Goal: Complete application form: Complete application form

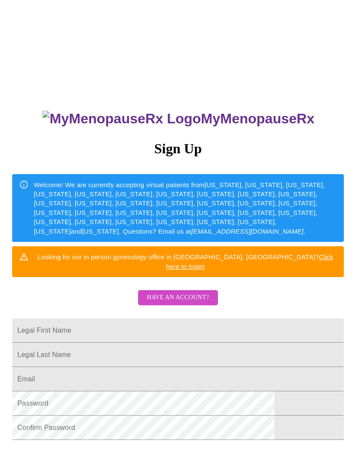
click at [190, 292] on span "Have an account?" at bounding box center [178, 297] width 62 height 11
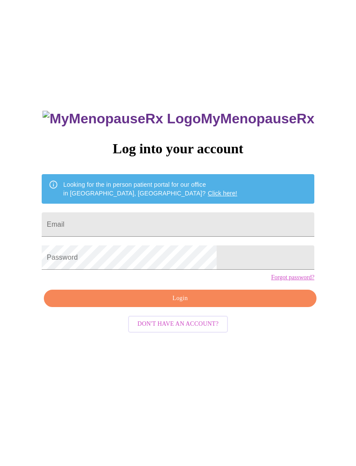
click at [163, 228] on input "Email" at bounding box center [178, 224] width 273 height 24
click at [138, 225] on input "Email" at bounding box center [178, 224] width 273 height 24
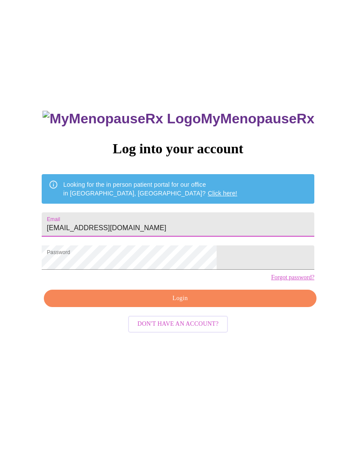
type input "[EMAIL_ADDRESS][DOMAIN_NAME]"
click at [230, 304] on span "Login" at bounding box center [180, 298] width 253 height 11
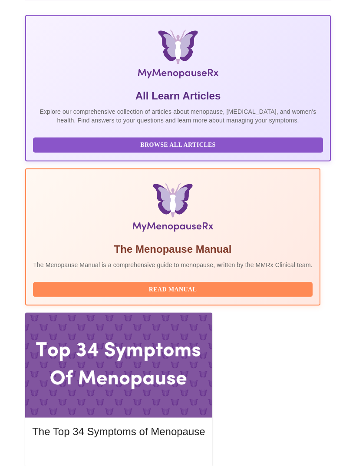
scroll to position [158, 0]
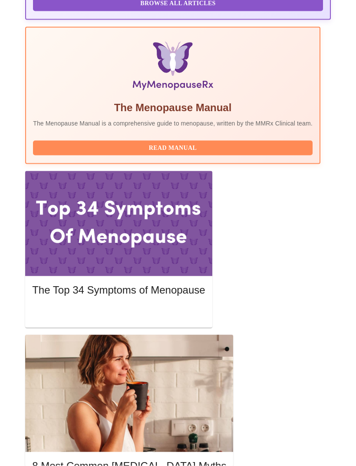
scroll to position [299, 0]
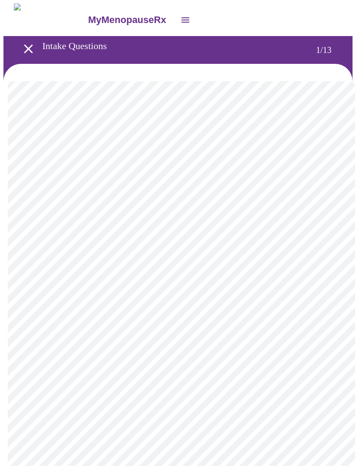
click at [279, 196] on body "MyMenopauseRx Intake Questions 1 / 13" at bounding box center [177, 399] width 349 height 792
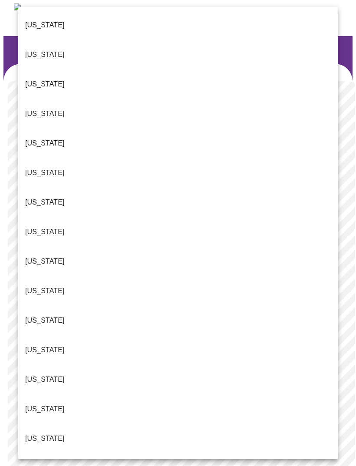
click at [39, 374] on p "[US_STATE]" at bounding box center [45, 379] width 40 height 10
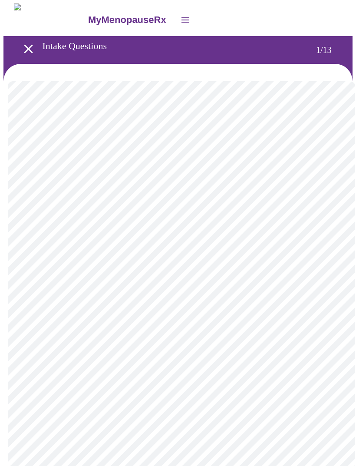
click at [178, 257] on body "MyMenopauseRx Intake Questions 1 / 13" at bounding box center [177, 396] width 349 height 787
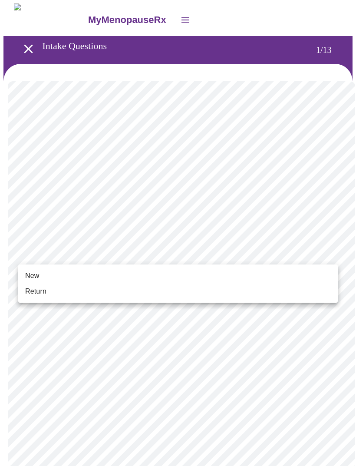
click at [99, 292] on li "Return" at bounding box center [178, 291] width 320 height 16
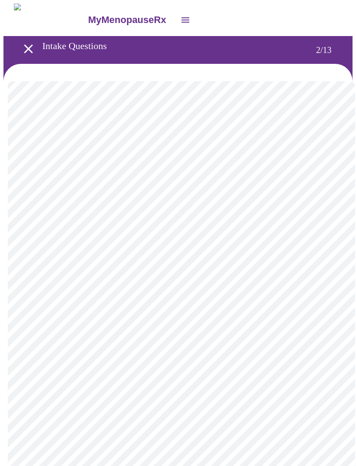
click at [315, 174] on body "MyMenopauseRx Intake Questions 2 / 13" at bounding box center [177, 263] width 349 height 520
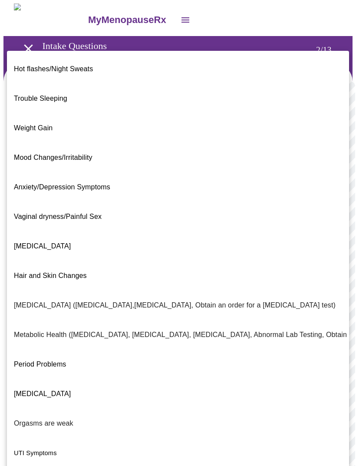
click at [41, 123] on p "Weight Gain" at bounding box center [33, 128] width 39 height 10
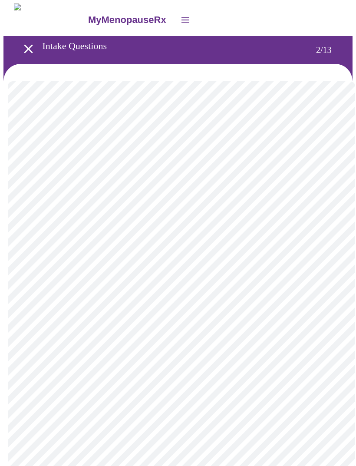
click at [276, 272] on body "MyMenopauseRx Intake Questions 2 / 13" at bounding box center [177, 261] width 349 height 516
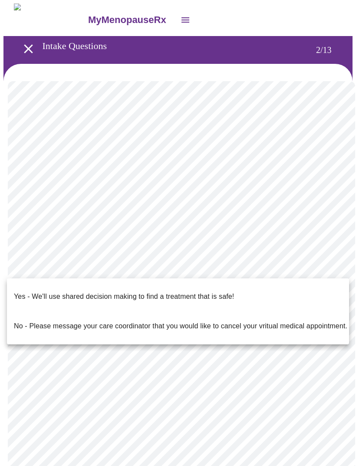
click at [223, 291] on p "Yes - We'll use shared decision making to find a treatment that is safe!" at bounding box center [124, 296] width 220 height 10
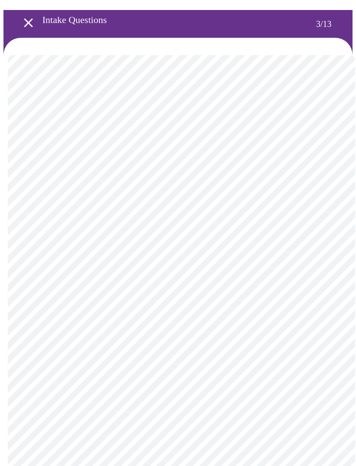
scroll to position [26, 0]
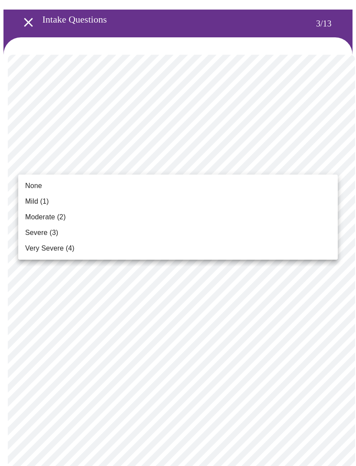
click at [296, 203] on li "Mild (1)" at bounding box center [178, 202] width 320 height 16
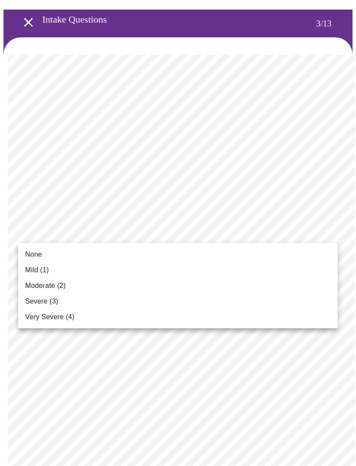
click at [279, 265] on li "Mild (1)" at bounding box center [178, 270] width 320 height 16
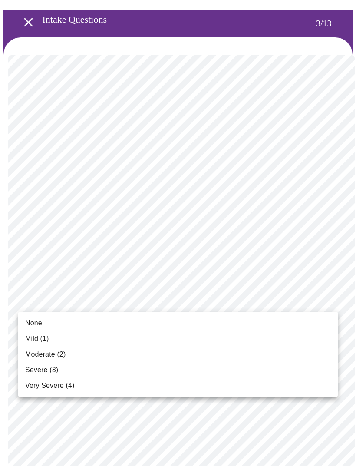
click at [66, 357] on span "Moderate (2)" at bounding box center [45, 354] width 40 height 10
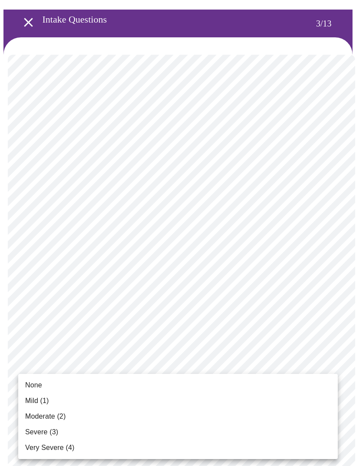
click at [66, 414] on li "Moderate (2)" at bounding box center [178, 416] width 320 height 16
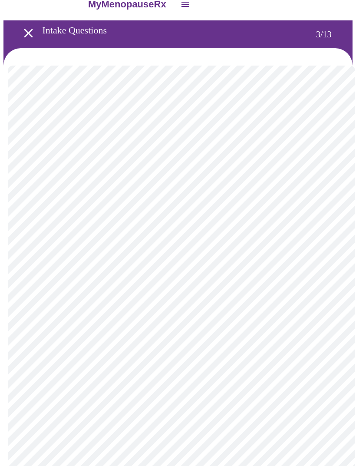
scroll to position [15, 0]
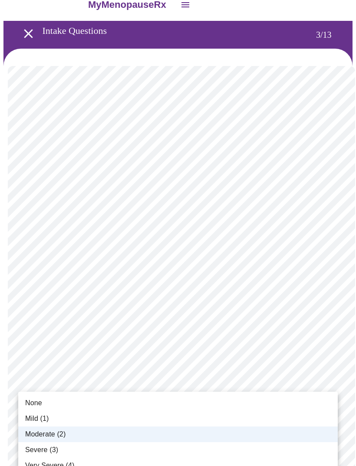
click at [92, 415] on li "Mild (1)" at bounding box center [178, 419] width 320 height 16
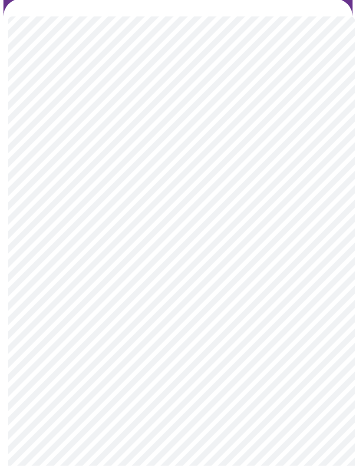
scroll to position [65, 0]
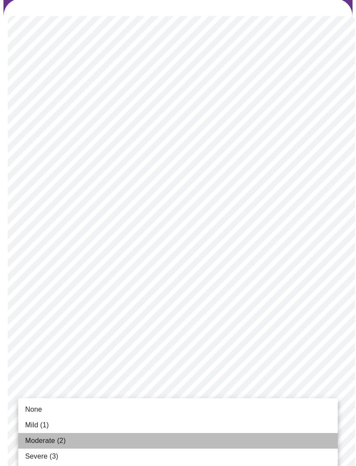
click at [176, 441] on li "Moderate (2)" at bounding box center [178, 441] width 320 height 16
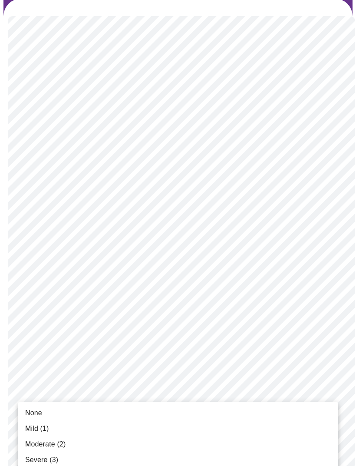
click at [185, 425] on li "Mild (1)" at bounding box center [178, 429] width 320 height 16
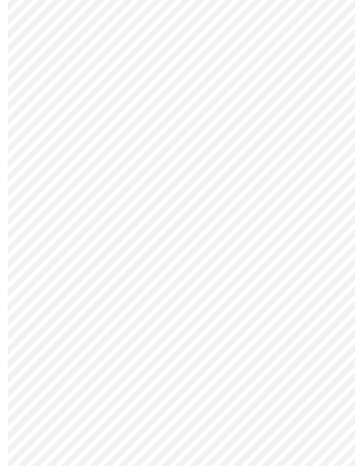
scroll to position [100, 0]
click at [225, 413] on body "MyMenopauseRx Intake Questions 3 / 13" at bounding box center [177, 444] width 349 height 1080
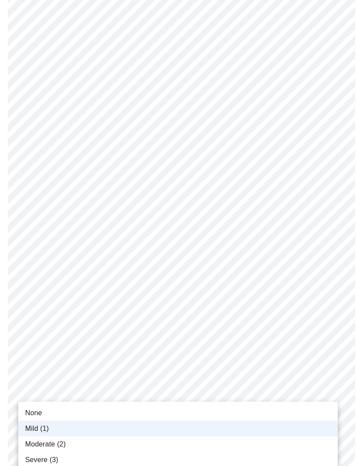
click at [130, 410] on li "None" at bounding box center [178, 413] width 320 height 16
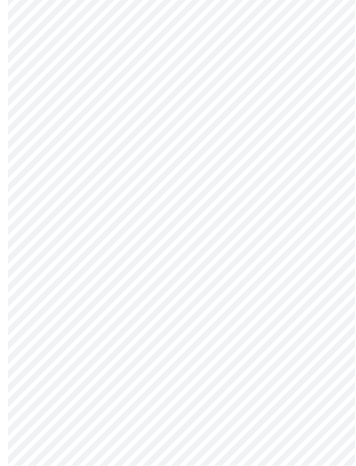
click at [325, 297] on body "MyMenopauseRx Intake Questions 3 / 13" at bounding box center [177, 260] width 349 height 1080
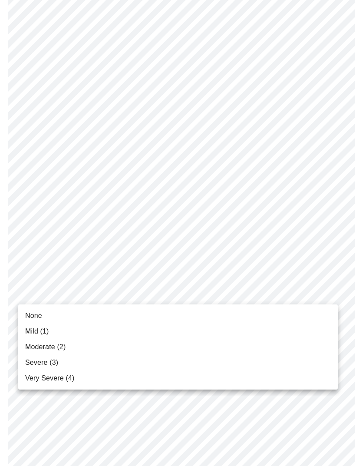
click at [270, 322] on li "None" at bounding box center [178, 316] width 320 height 16
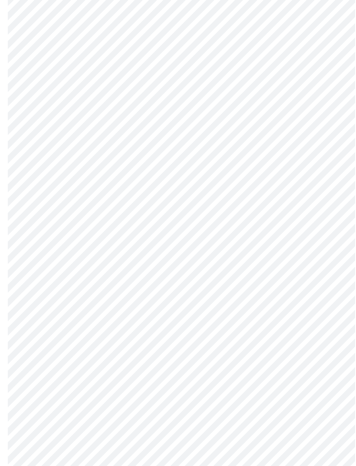
click at [329, 298] on body "MyMenopauseRx Intake Questions 3 / 13" at bounding box center [177, 254] width 349 height 1068
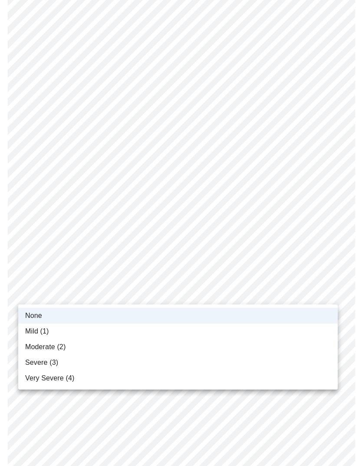
click at [251, 329] on li "Mild (1)" at bounding box center [178, 331] width 320 height 16
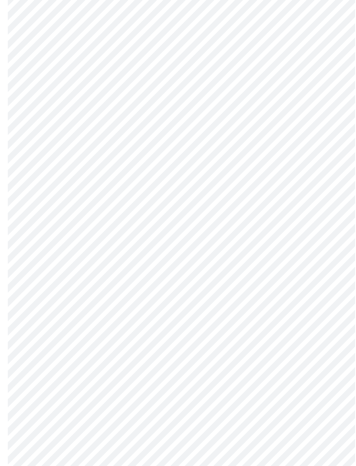
click at [323, 365] on body "MyMenopauseRx Intake Questions 3 / 13" at bounding box center [177, 254] width 349 height 1068
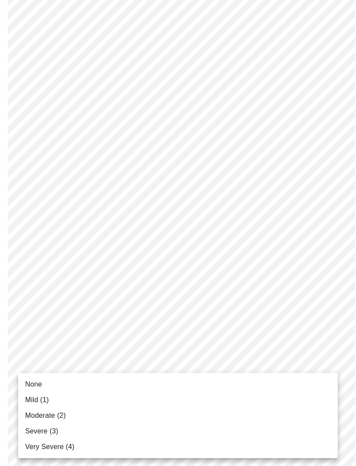
click at [276, 408] on li "Moderate (2)" at bounding box center [178, 416] width 320 height 16
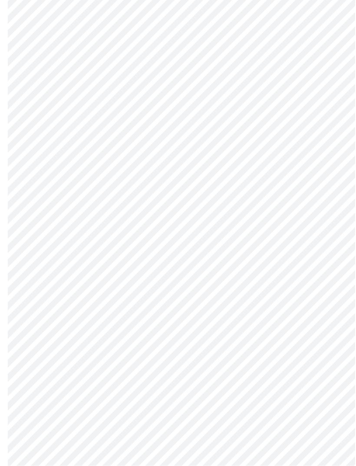
click at [331, 395] on body "MyMenopauseRx Intake Questions 3 / 13" at bounding box center [177, 208] width 349 height 1056
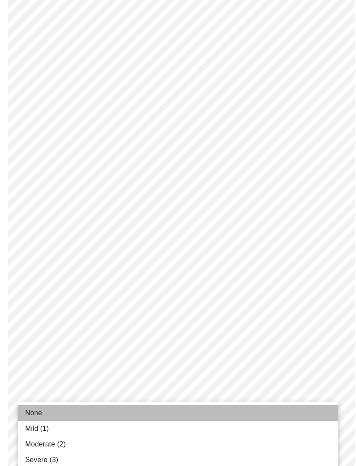
click at [304, 407] on li "None" at bounding box center [178, 413] width 320 height 16
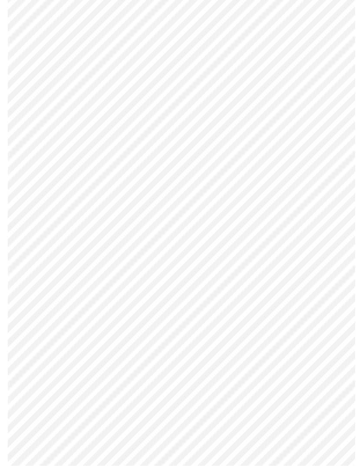
click at [324, 401] on body "MyMenopauseRx Intake Questions 3 / 13" at bounding box center [177, 139] width 349 height 1044
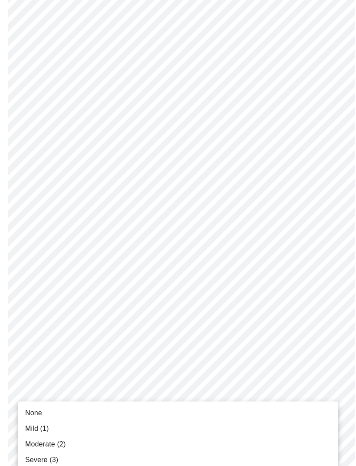
scroll to position [387, 0]
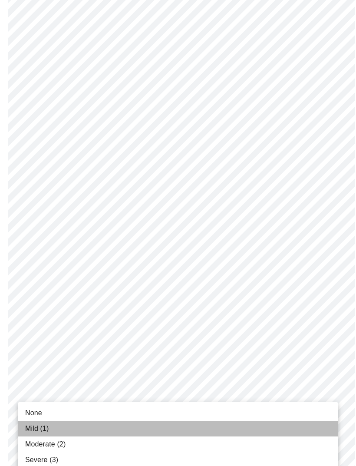
click at [288, 434] on li "Mild (1)" at bounding box center [178, 429] width 320 height 16
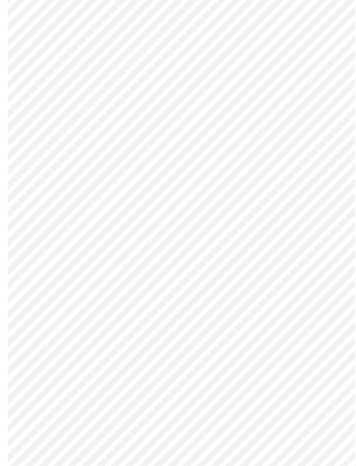
click at [324, 400] on body "MyMenopauseRx Intake Questions 3 / 13" at bounding box center [177, 133] width 349 height 1033
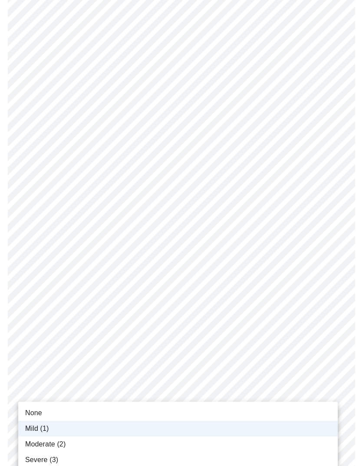
click at [285, 437] on li "Moderate (2)" at bounding box center [178, 444] width 320 height 16
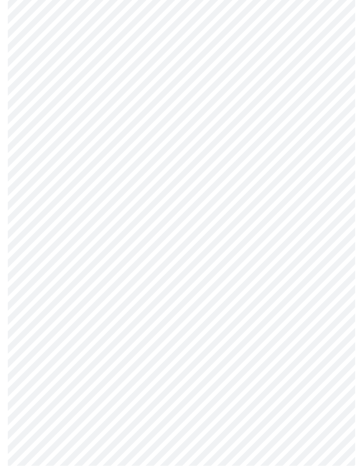
scroll to position [539, 0]
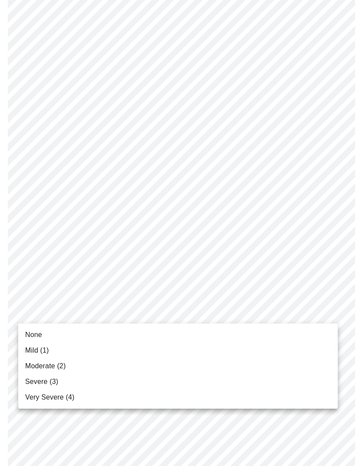
click at [274, 372] on li "Moderate (2)" at bounding box center [178, 366] width 320 height 16
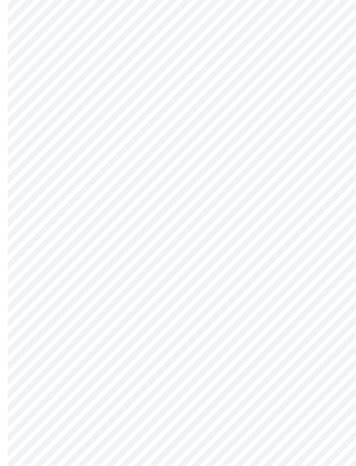
scroll to position [309, 0]
click at [305, 226] on body "MyMenopauseRx Intake Questions 4 / 13" at bounding box center [177, 121] width 349 height 855
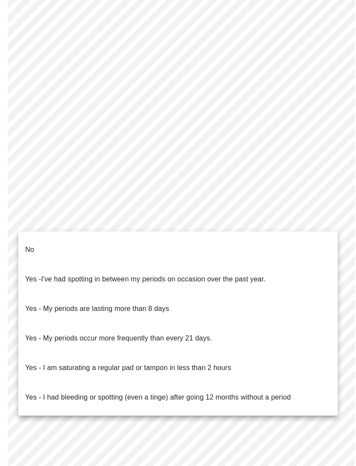
click at [290, 244] on li "No" at bounding box center [178, 250] width 320 height 30
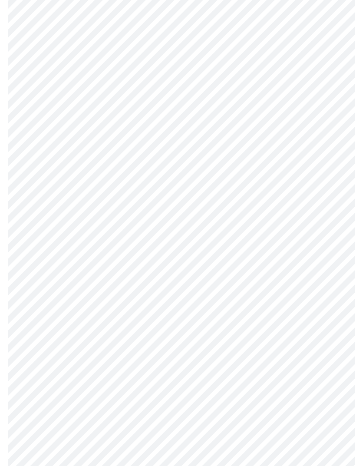
click at [293, 288] on body "MyMenopauseRx Intake Questions 4 / 13" at bounding box center [177, 119] width 349 height 850
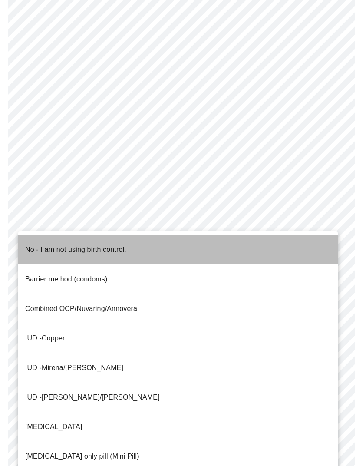
click at [284, 237] on li "No - I am not using birth control." at bounding box center [178, 250] width 320 height 30
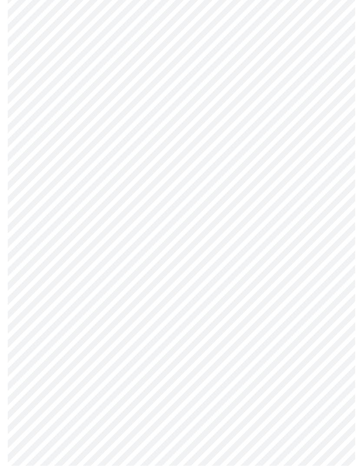
scroll to position [352, 0]
click at [278, 304] on body "MyMenopauseRx Intake Questions 4 / 13" at bounding box center [177, 74] width 349 height 845
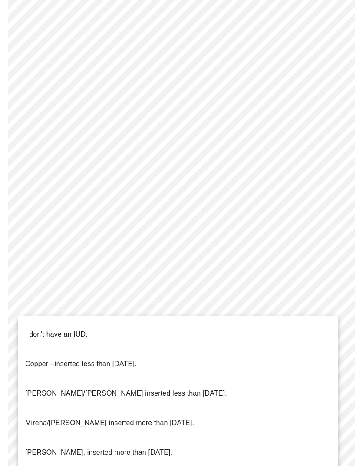
click at [202, 322] on li "I don't have an IUD." at bounding box center [178, 335] width 320 height 30
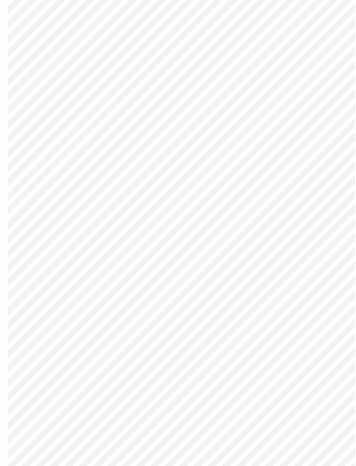
click at [302, 369] on body "MyMenopauseRx Intake Questions 4 / 13" at bounding box center [177, 77] width 349 height 840
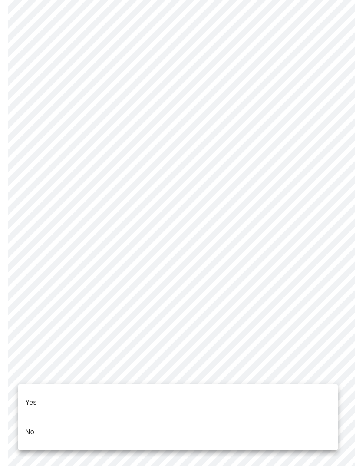
click at [176, 423] on li "No" at bounding box center [178, 432] width 320 height 30
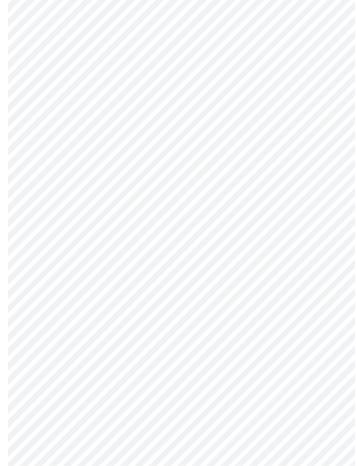
scroll to position [2178, 0]
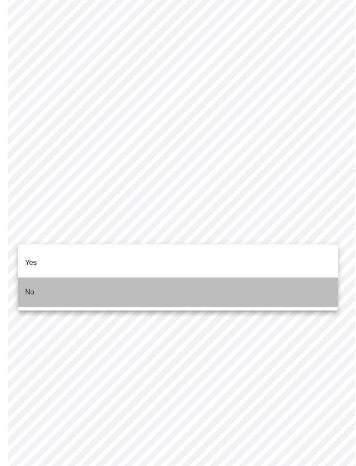
click at [273, 288] on li "No" at bounding box center [178, 292] width 320 height 30
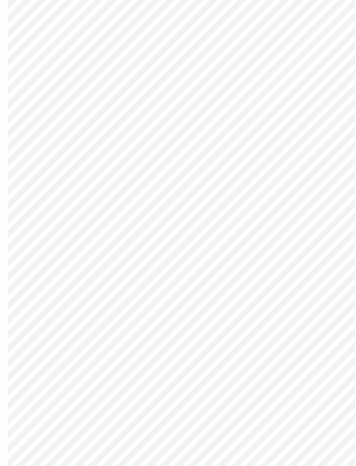
scroll to position [331, 0]
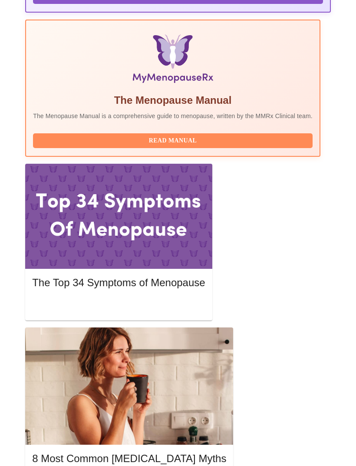
scroll to position [302, 0]
